Goal: Transaction & Acquisition: Purchase product/service

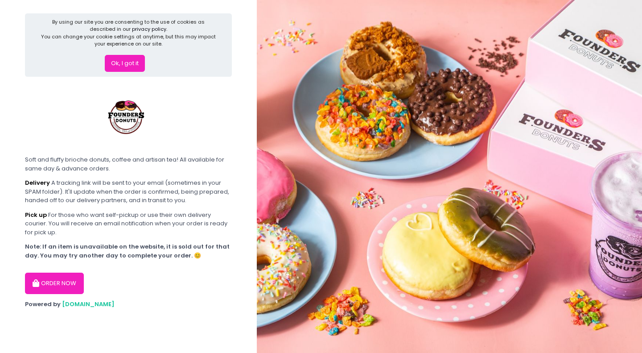
click at [126, 63] on button "Ok, I got it" at bounding box center [125, 63] width 40 height 17
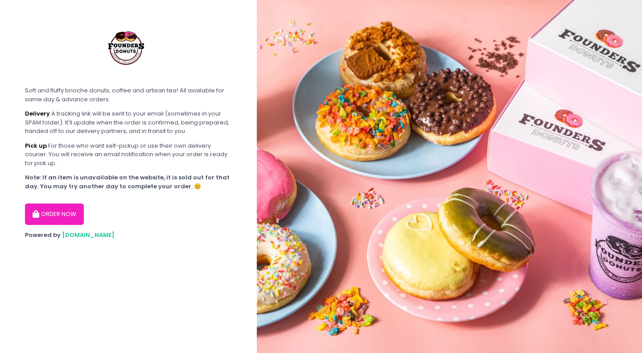
click at [67, 215] on button "ORDER NOW" at bounding box center [54, 213] width 59 height 21
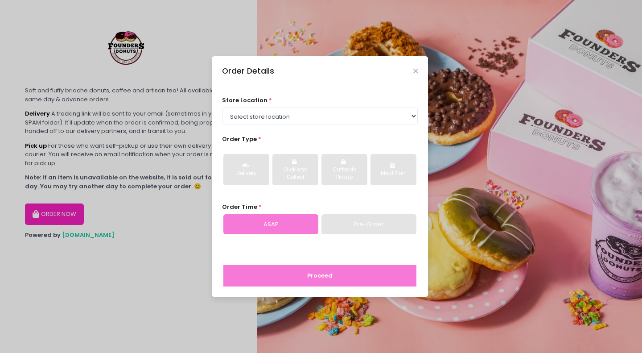
click at [381, 226] on div "Pre-Order" at bounding box center [369, 224] width 95 height 21
click at [362, 218] on div "Pre-Order" at bounding box center [369, 224] width 95 height 21
click at [331, 112] on select "Select store location Founders Donuts - [PERSON_NAME] Founders Donuts - [GEOGRA…" at bounding box center [320, 116] width 196 height 17
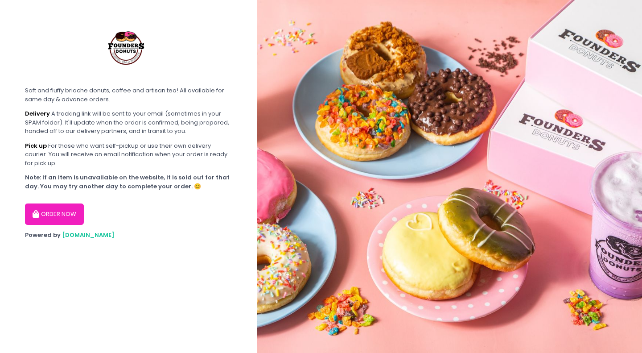
click at [50, 212] on button "ORDER NOW" at bounding box center [54, 213] width 59 height 21
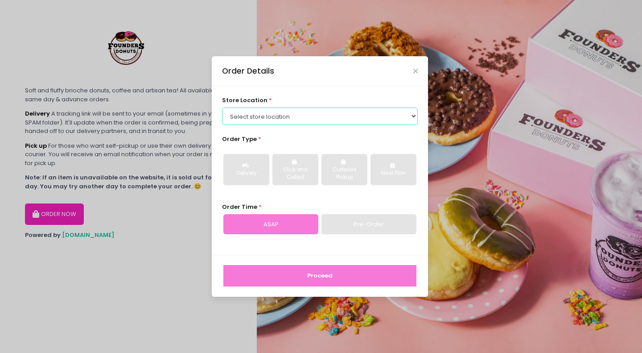
click at [324, 108] on select "Select store location Founders Donuts - [PERSON_NAME] Founders Donuts - [GEOGRA…" at bounding box center [320, 116] width 196 height 17
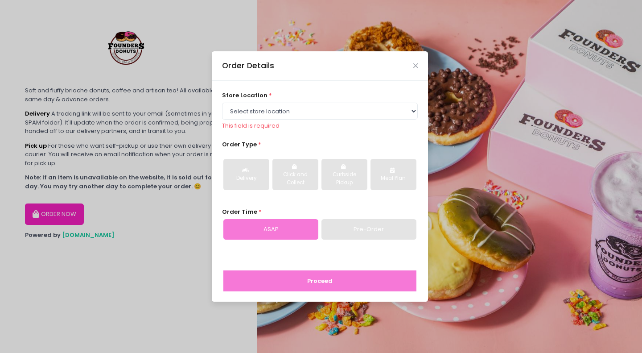
click at [365, 79] on div "Order Details" at bounding box center [320, 65] width 216 height 29
